Goal: Task Accomplishment & Management: Use online tool/utility

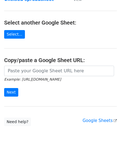
scroll to position [72, 0]
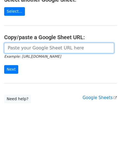
click at [20, 48] on input "url" at bounding box center [59, 48] width 110 height 11
paste input "https://docs.google.com/spreadsheets/d/1JN6AqD33CSws6_hpbAkfuuJpcWRUrNoKWKOVeW2…"
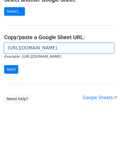
scroll to position [0, 128]
type input "https://docs.google.com/spreadsheets/d/1JN6AqD33CSws6_hpbAkfuuJpcWRUrNoKWKOVeW2…"
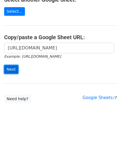
click at [15, 68] on input "Next" at bounding box center [11, 69] width 14 height 9
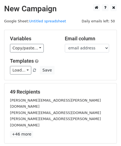
scroll to position [67, 0]
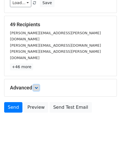
click at [39, 85] on link at bounding box center [36, 88] width 6 height 6
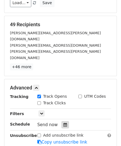
click at [63, 123] on icon at bounding box center [65, 125] width 4 height 4
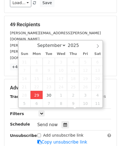
type input "[DATE] 12:00"
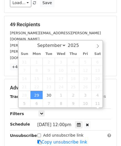
scroll to position [0, 0]
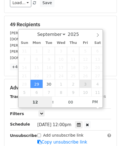
paste input "Hour"
type input "2"
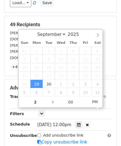
type input "[DATE] 14:00"
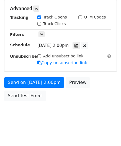
scroll to position [134, 0]
